Goal: Task Accomplishment & Management: Manage account settings

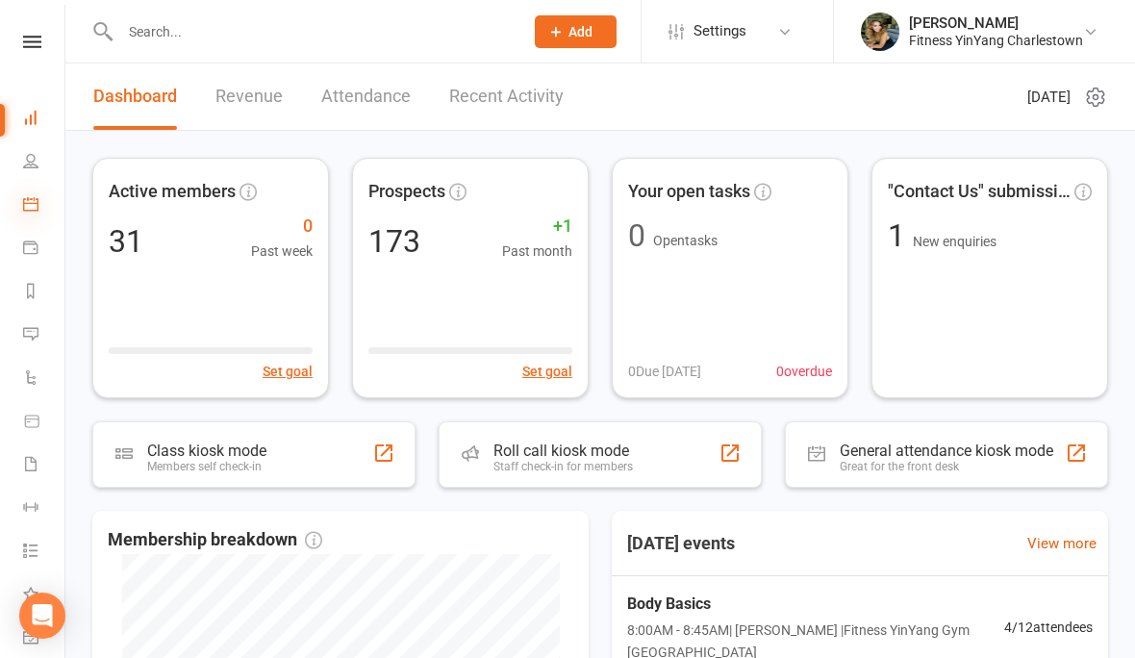
click at [36, 201] on icon at bounding box center [30, 203] width 15 height 15
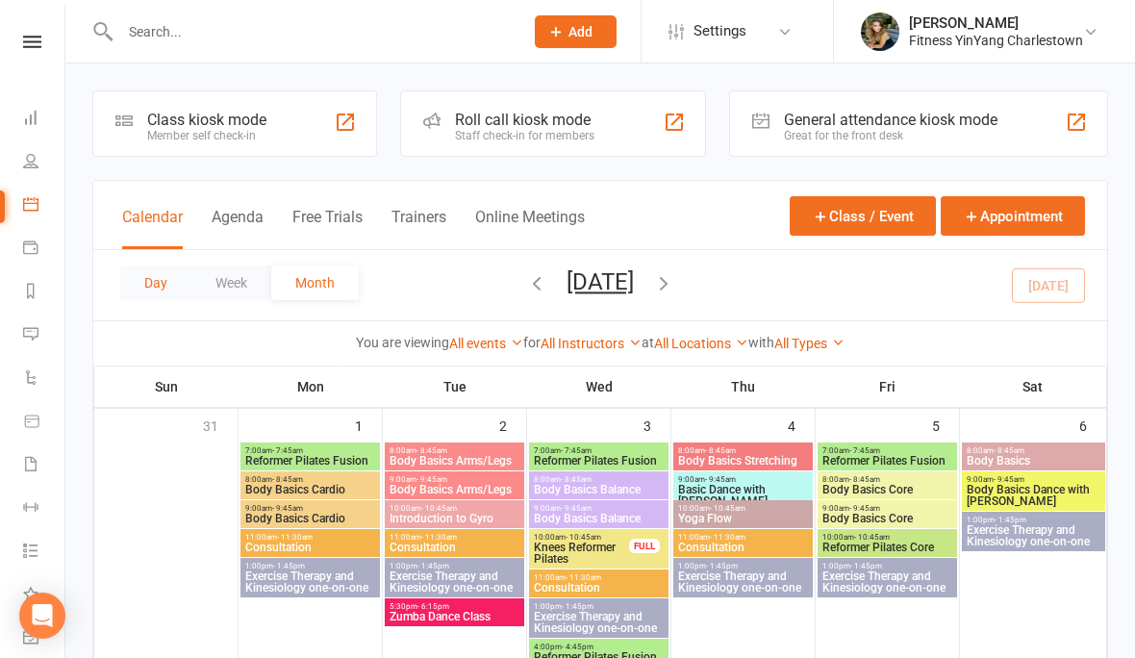
click at [169, 282] on button "Day" at bounding box center [155, 282] width 71 height 35
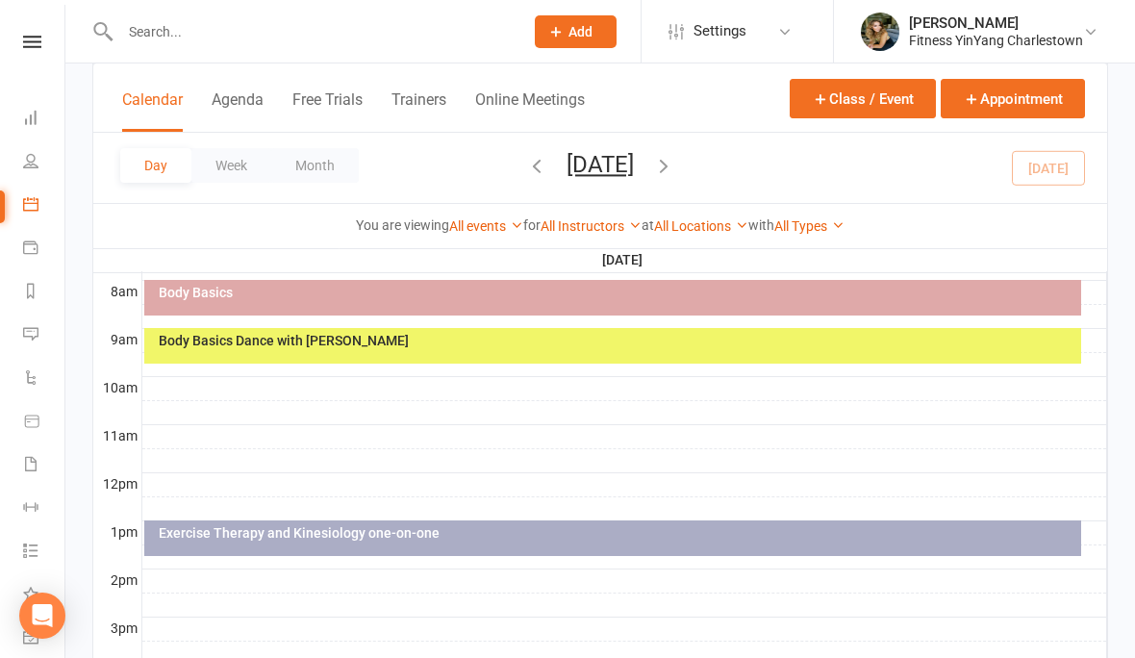
scroll to position [478, 0]
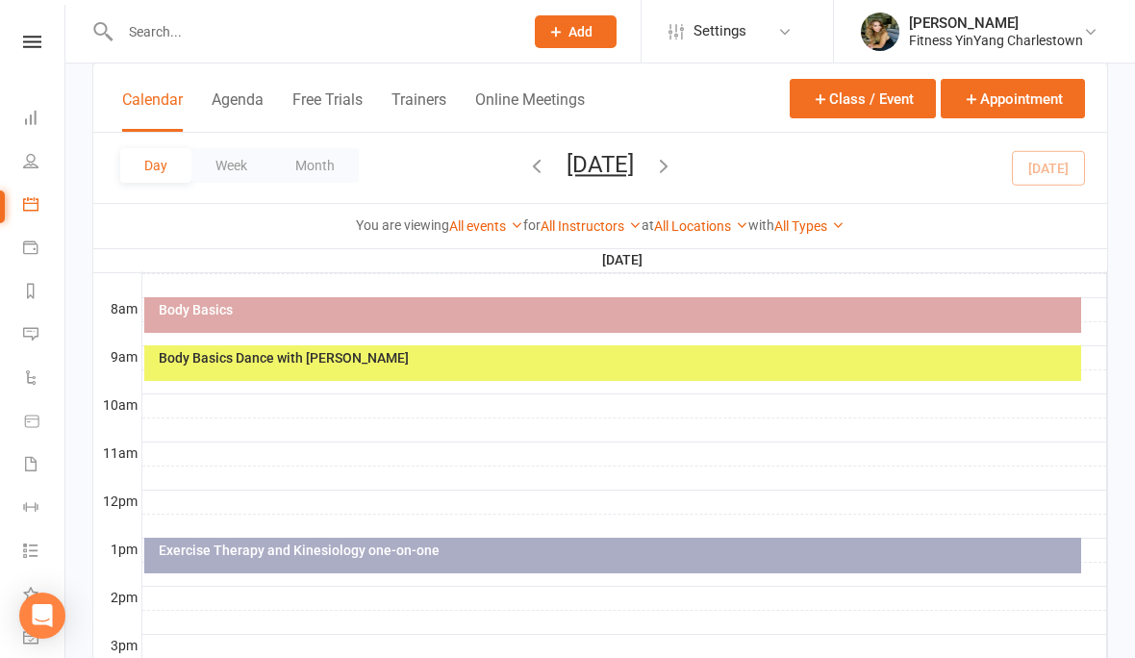
click at [553, 306] on div "Body Basics" at bounding box center [617, 309] width 919 height 13
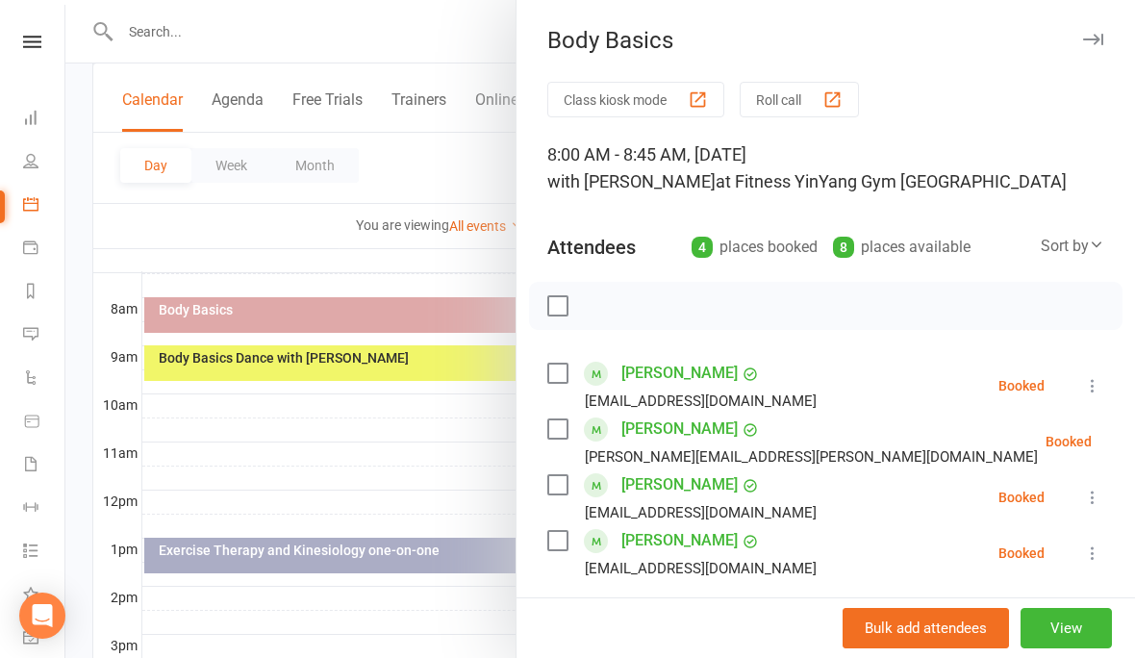
click at [553, 301] on label at bounding box center [556, 305] width 19 height 19
click at [604, 307] on icon "button" at bounding box center [600, 305] width 21 height 21
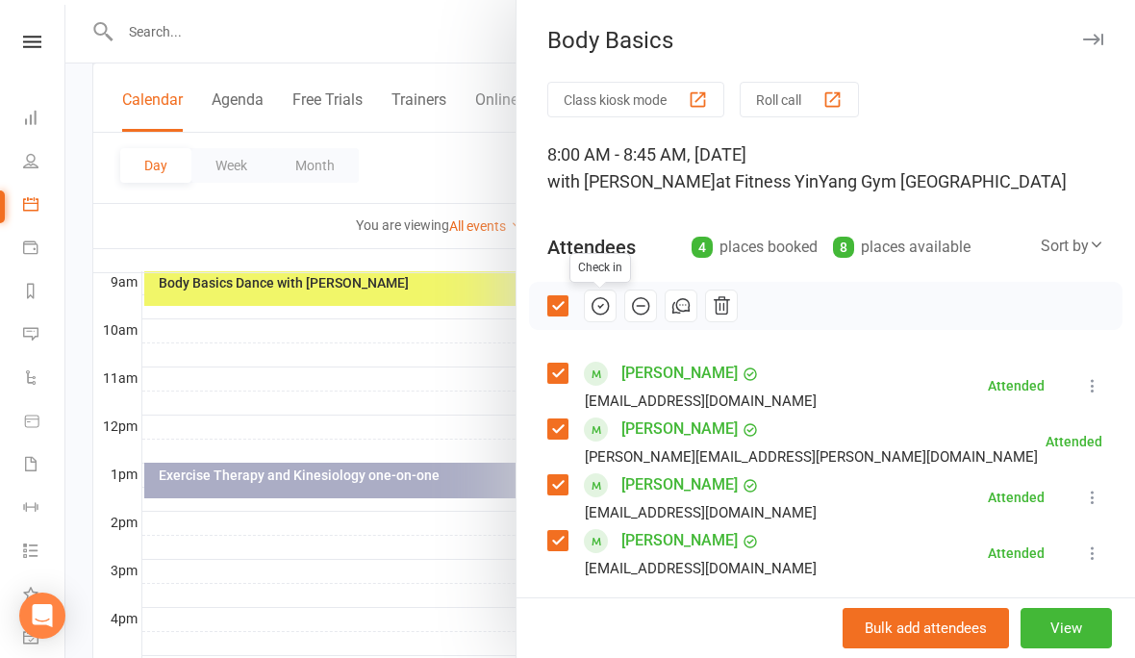
click at [437, 378] on div at bounding box center [600, 329] width 1070 height 658
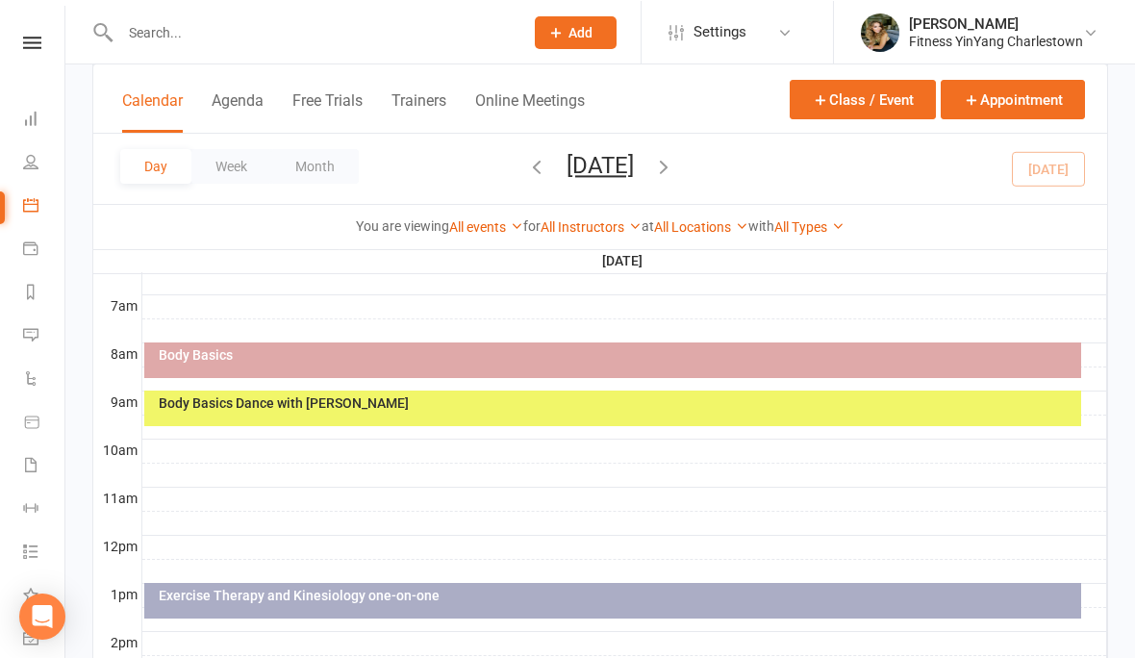
scroll to position [433, 0]
click at [614, 351] on div "Body Basics" at bounding box center [617, 354] width 919 height 13
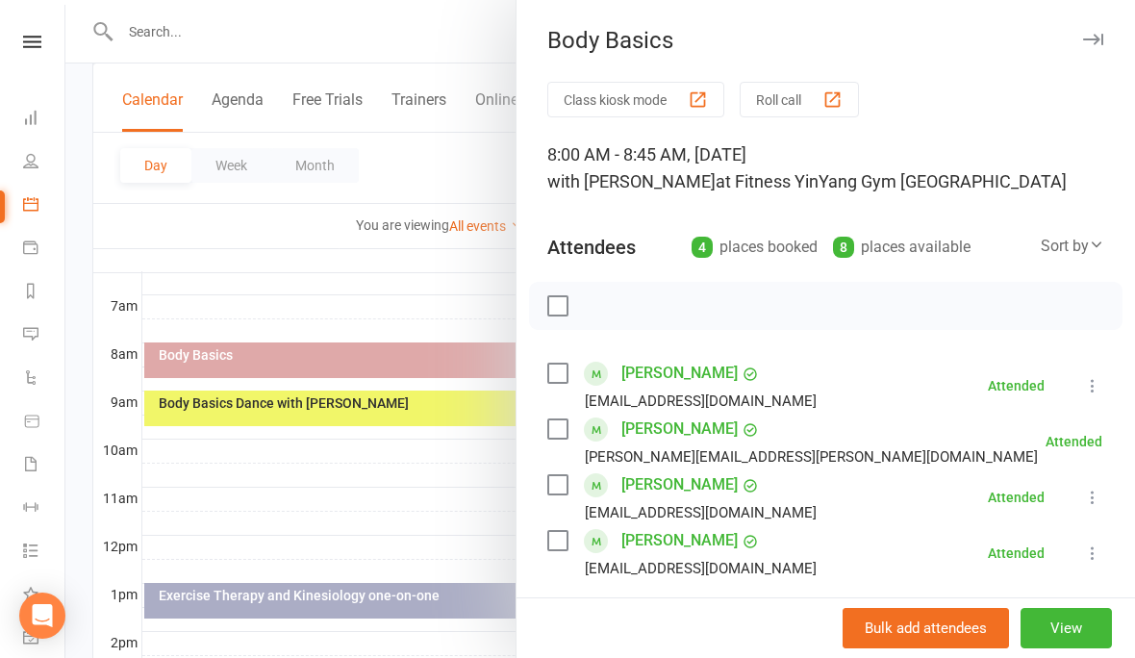
click at [1099, 381] on icon at bounding box center [1092, 385] width 19 height 19
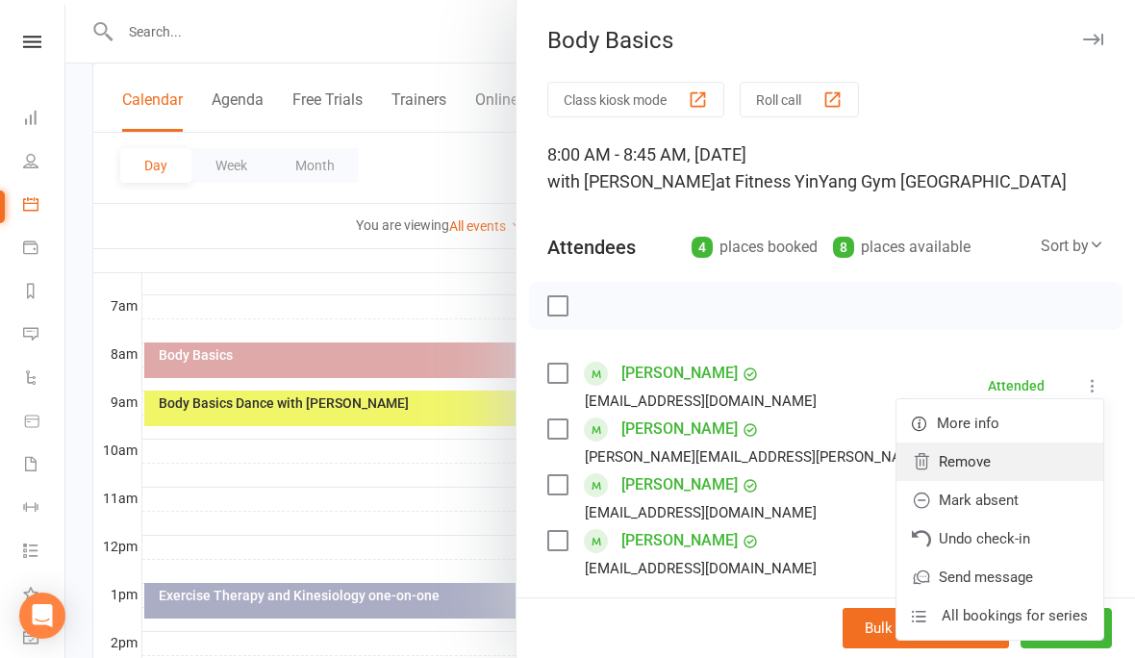
click at [993, 461] on link "Remove" at bounding box center [999, 461] width 207 height 38
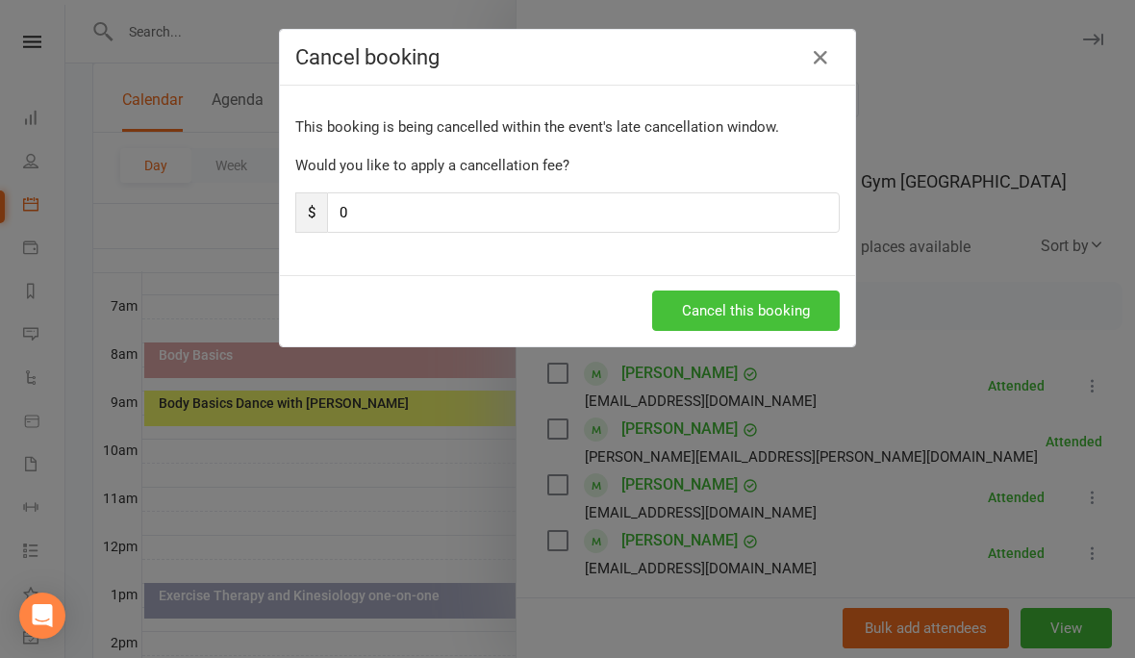
click at [733, 292] on button "Cancel this booking" at bounding box center [746, 310] width 188 height 40
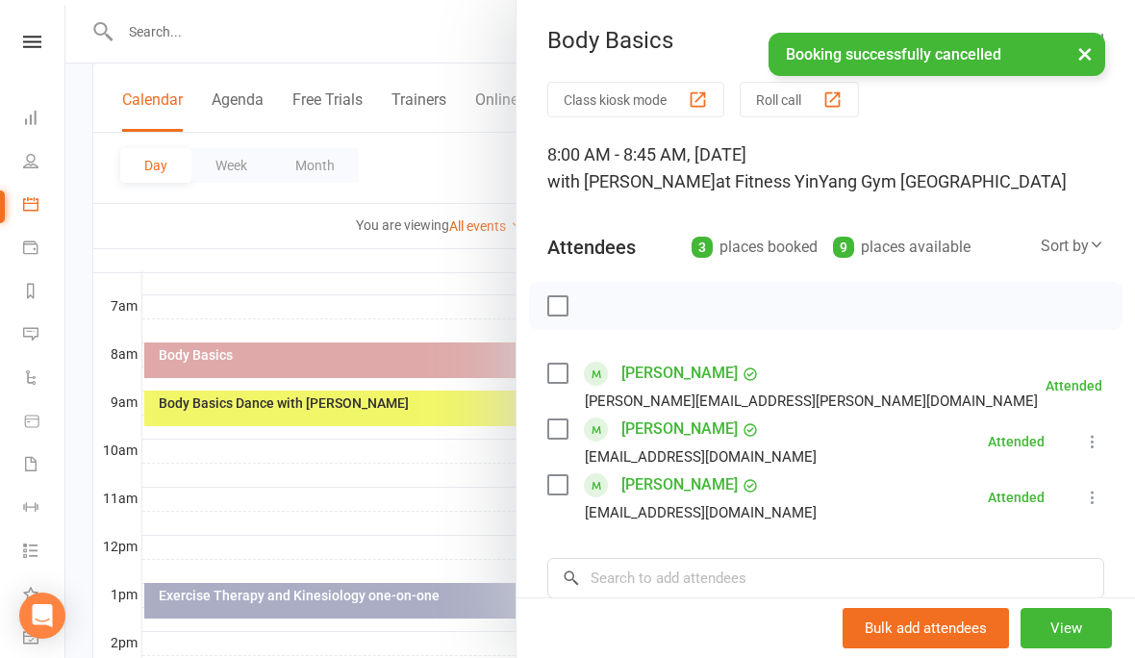
click at [1098, 442] on icon at bounding box center [1092, 441] width 19 height 19
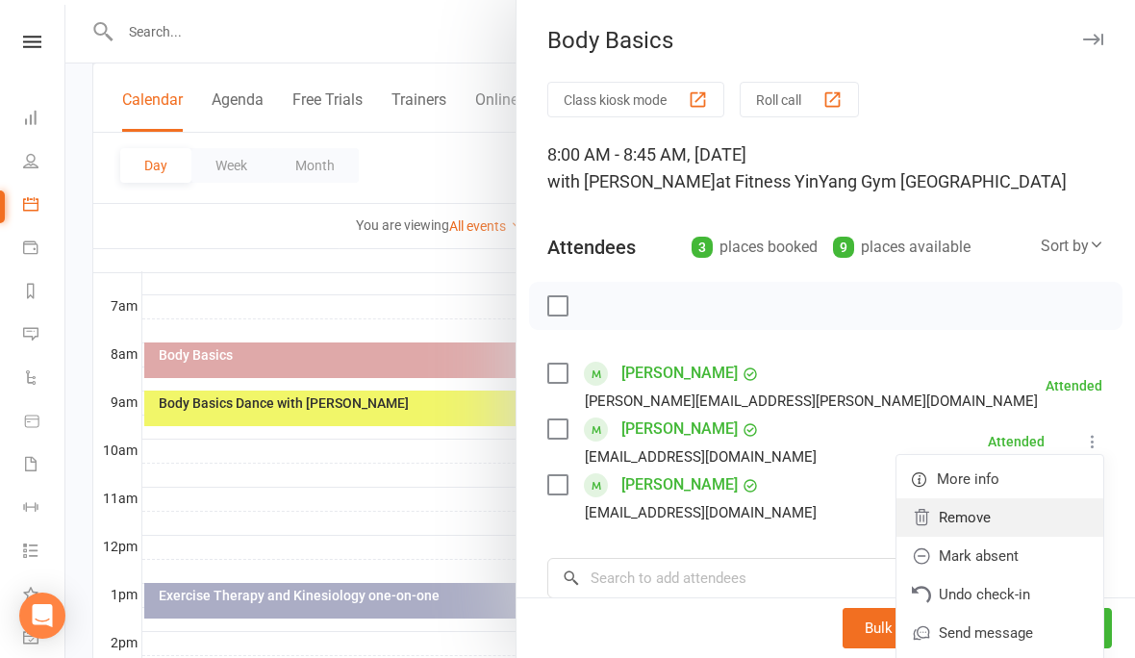
click at [965, 511] on link "Remove" at bounding box center [999, 517] width 207 height 38
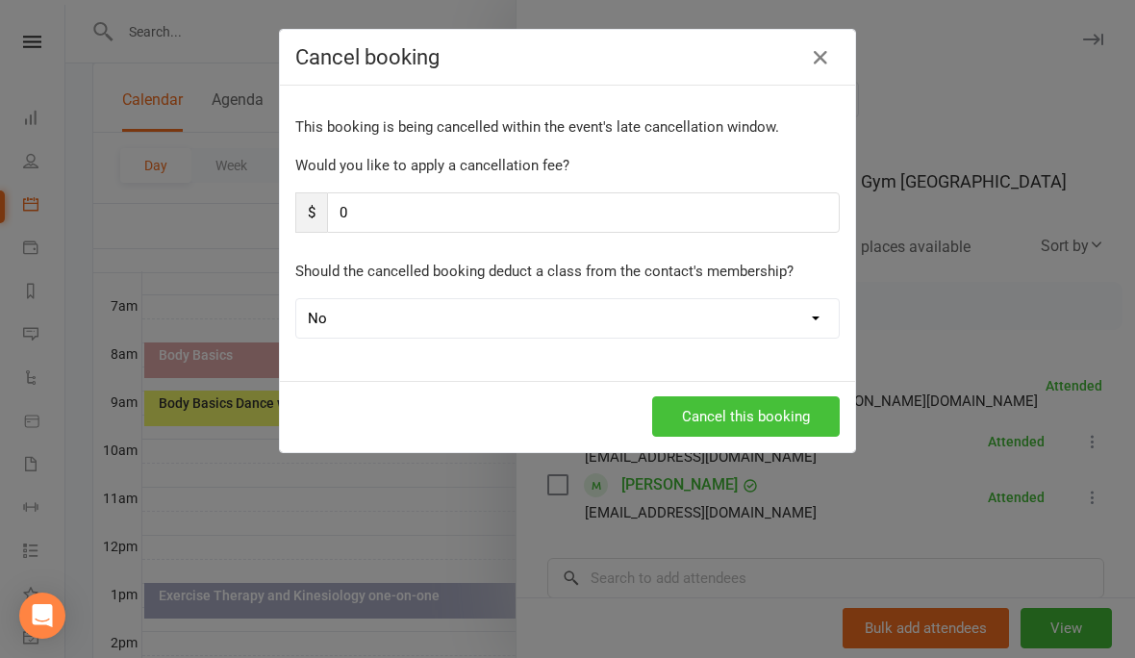
click at [749, 400] on button "Cancel this booking" at bounding box center [746, 416] width 188 height 40
